Goal: Find specific page/section: Find specific page/section

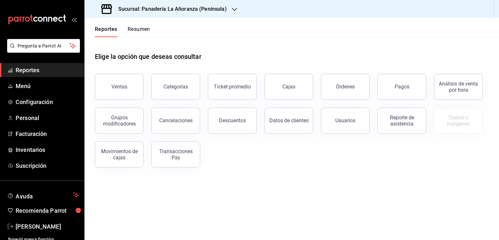
click at [346, 100] on div "Usuarios" at bounding box center [341, 117] width 57 height 34
click at [347, 92] on button "Órdenes" at bounding box center [345, 87] width 49 height 26
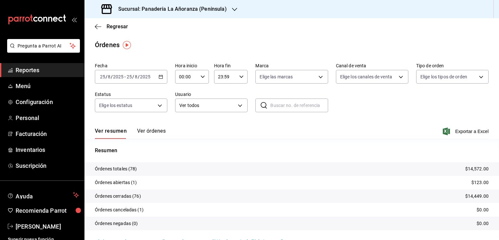
click at [232, 9] on icon "button" at bounding box center [234, 9] width 5 height 5
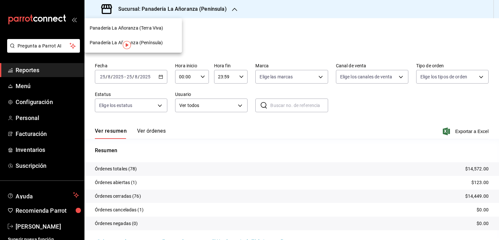
click at [158, 29] on span "Panadería La Añoranza (Terra Viva)" at bounding box center [126, 28] width 73 height 7
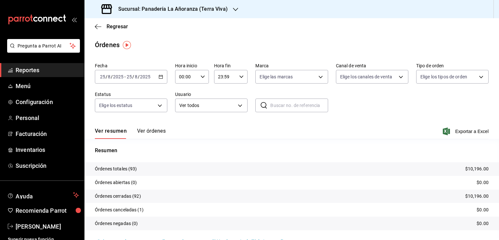
click at [36, 68] on span "Reportes" at bounding box center [47, 70] width 63 height 9
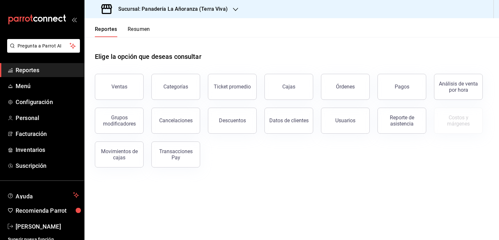
click at [141, 33] on button "Resumen" at bounding box center [139, 31] width 22 height 11
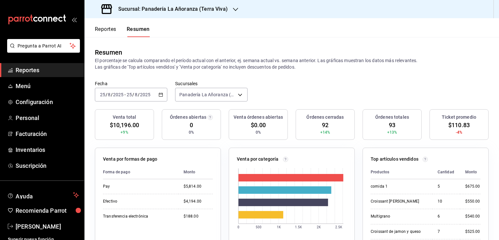
click at [224, 11] on h3 "Sucursal: Panadería La Añoranza (Terra Viva)" at bounding box center [170, 9] width 115 height 8
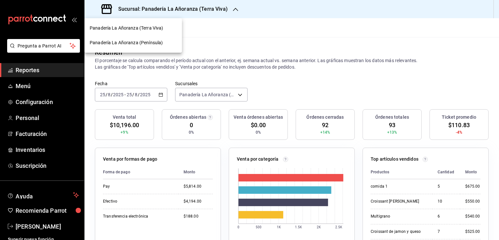
click at [155, 41] on span "Panadería La Añoranza (Península)" at bounding box center [126, 42] width 73 height 7
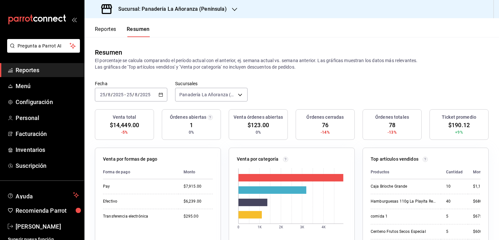
click at [222, 3] on div "Sucursal: Panadería La Añoranza (Península)" at bounding box center [165, 9] width 150 height 18
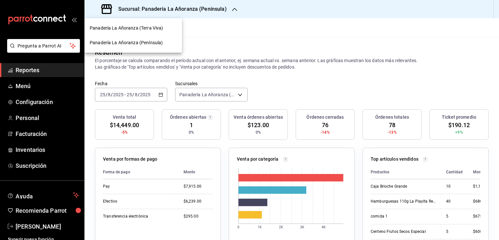
click at [157, 32] on div "Panadería La Añoranza (Terra Viva)" at bounding box center [134, 28] width 98 height 15
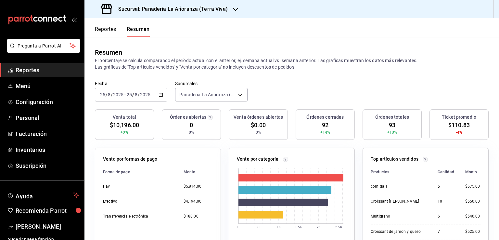
click at [34, 73] on span "Reportes" at bounding box center [47, 70] width 63 height 9
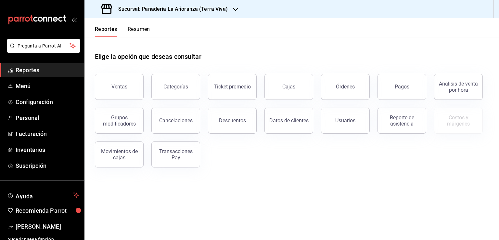
click at [23, 71] on span "Reportes" at bounding box center [47, 70] width 63 height 9
click at [355, 88] on button "Órdenes" at bounding box center [345, 87] width 49 height 26
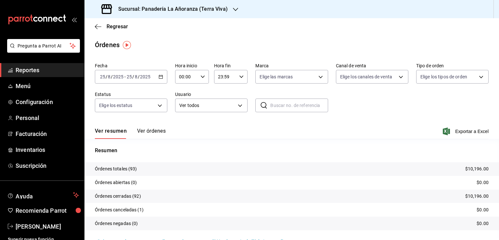
click at [190, 10] on h3 "Sucursal: Panadería La Añoranza (Terra Viva)" at bounding box center [170, 9] width 115 height 8
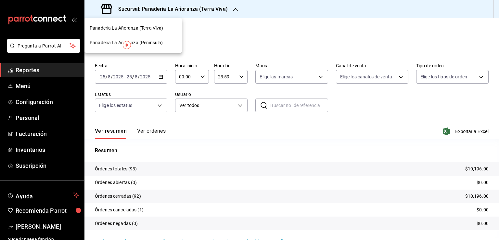
click at [143, 45] on span "Panadería La Añoranza (Península)" at bounding box center [126, 42] width 73 height 7
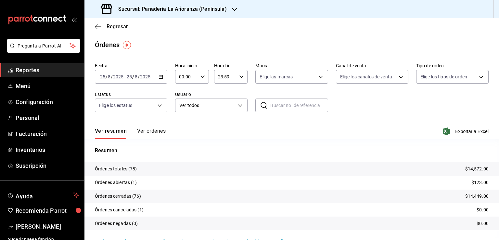
click at [34, 72] on span "Reportes" at bounding box center [47, 70] width 63 height 9
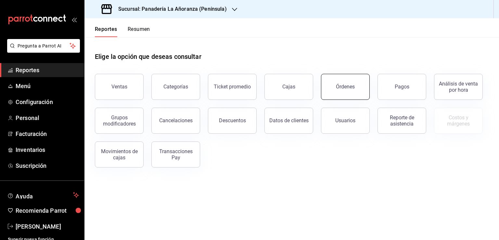
click at [335, 88] on button "Órdenes" at bounding box center [345, 87] width 49 height 26
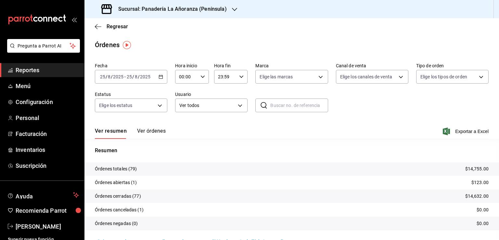
click at [230, 11] on div "Sucursal: Panadería La Añoranza (Península)" at bounding box center [165, 9] width 150 height 18
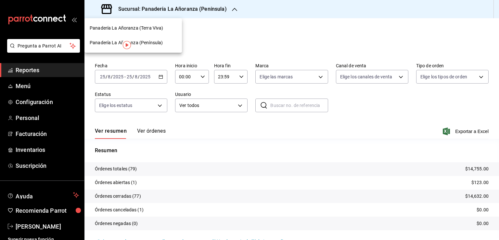
click at [138, 31] on span "Panadería La Añoranza (Terra Viva)" at bounding box center [126, 28] width 73 height 7
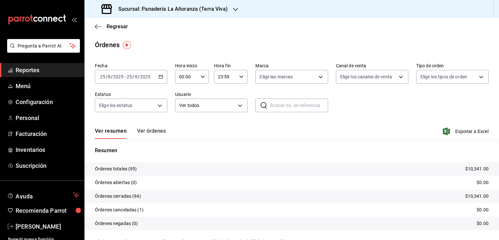
click at [27, 74] on span "Reportes" at bounding box center [47, 70] width 63 height 9
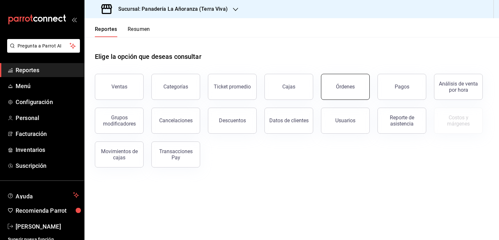
click at [356, 87] on button "Órdenes" at bounding box center [345, 87] width 49 height 26
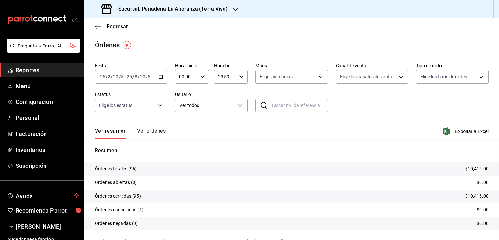
click at [227, 13] on div "Sucursal: Panadería La Añoranza (Terra Viva)" at bounding box center [165, 9] width 151 height 18
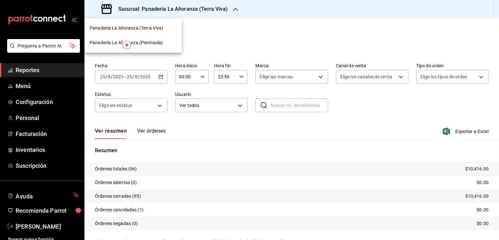
click at [156, 41] on span "Panadería La Añoranza (Península)" at bounding box center [126, 42] width 73 height 7
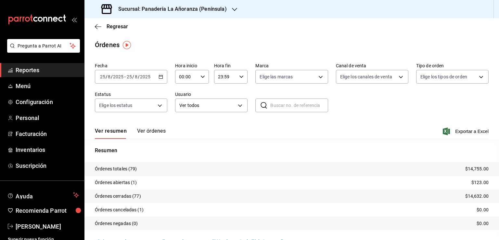
click at [234, 9] on icon "button" at bounding box center [234, 9] width 5 height 5
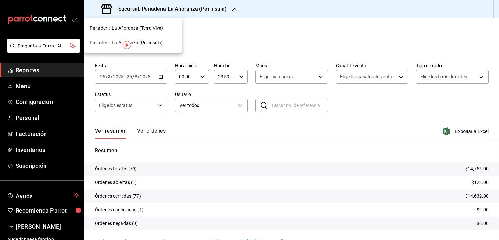
click at [148, 30] on span "Panadería La Añoranza (Terra Viva)" at bounding box center [126, 28] width 73 height 7
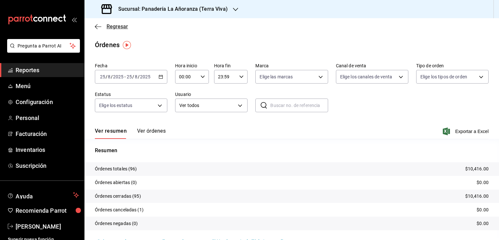
click at [99, 26] on icon "button" at bounding box center [98, 27] width 7 height 6
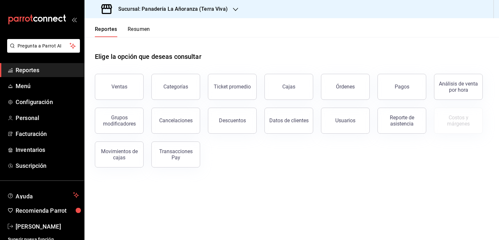
click at [148, 32] on button "Resumen" at bounding box center [139, 31] width 22 height 11
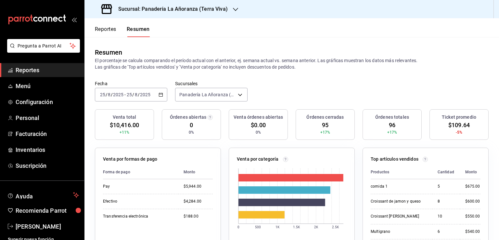
click at [213, 9] on h3 "Sucursal: Panadería La Añoranza (Terra Viva)" at bounding box center [170, 9] width 115 height 8
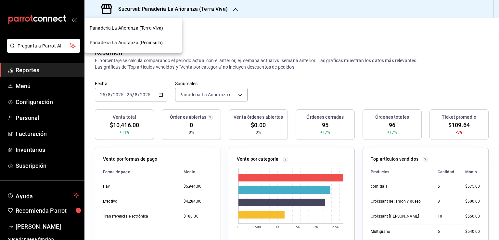
click at [151, 43] on span "Panadería La Añoranza (Península)" at bounding box center [126, 42] width 73 height 7
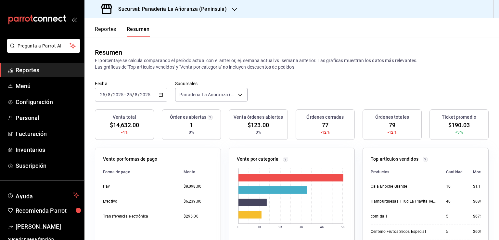
click at [112, 91] on div "[DATE] [DATE] - [DATE] [DATE]" at bounding box center [131, 95] width 73 height 14
click at [122, 155] on span "Mes actual" at bounding box center [125, 158] width 50 height 7
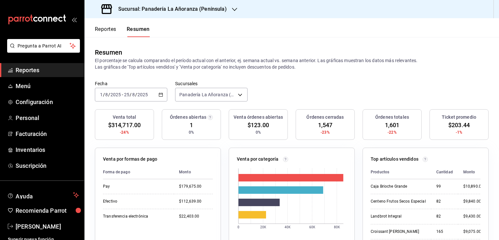
click at [232, 9] on icon "button" at bounding box center [234, 9] width 5 height 5
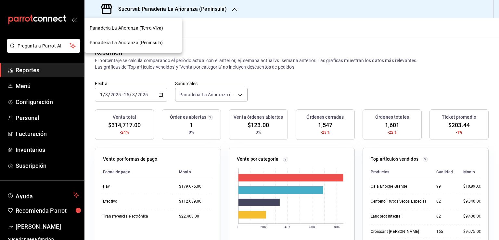
click at [155, 28] on span "Panadería La Añoranza (Terra Viva)" at bounding box center [126, 28] width 73 height 7
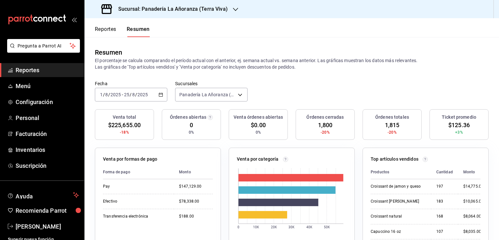
click at [101, 31] on button "Reportes" at bounding box center [105, 31] width 21 height 11
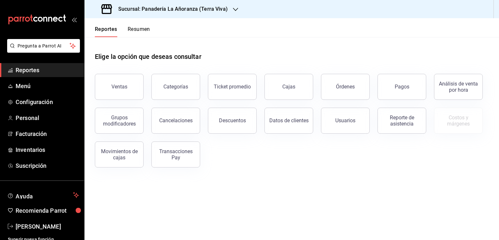
click at [28, 70] on span "Reportes" at bounding box center [47, 70] width 63 height 9
click at [350, 84] on div "Órdenes" at bounding box center [345, 87] width 19 height 6
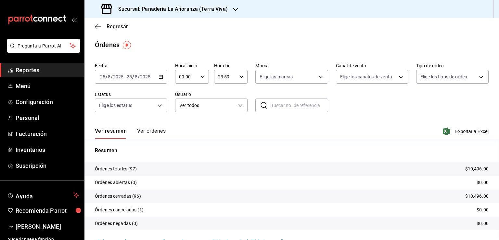
click at [234, 10] on icon "button" at bounding box center [235, 9] width 5 height 5
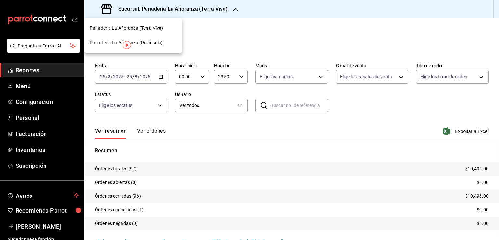
click at [152, 28] on span "Panadería La Añoranza (Terra Viva)" at bounding box center [126, 28] width 73 height 7
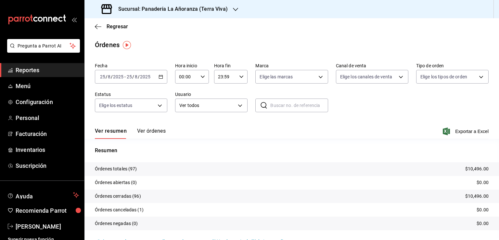
click at [225, 8] on div "Sucursal: Panadería La Añoranza (Terra Viva)" at bounding box center [165, 9] width 151 height 18
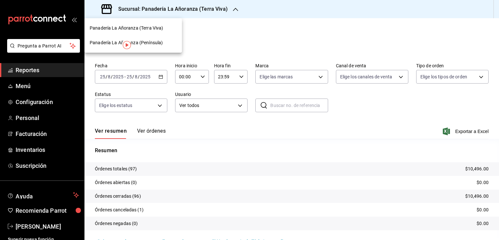
click at [159, 42] on span "Panadería La Añoranza (Península)" at bounding box center [126, 42] width 73 height 7
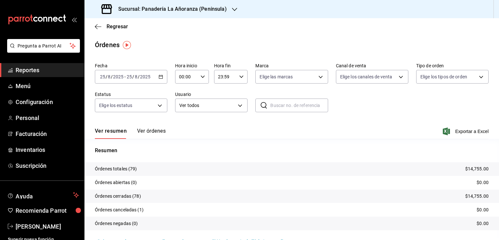
click at [33, 69] on span "Reportes" at bounding box center [47, 70] width 63 height 9
